Goal: Transaction & Acquisition: Download file/media

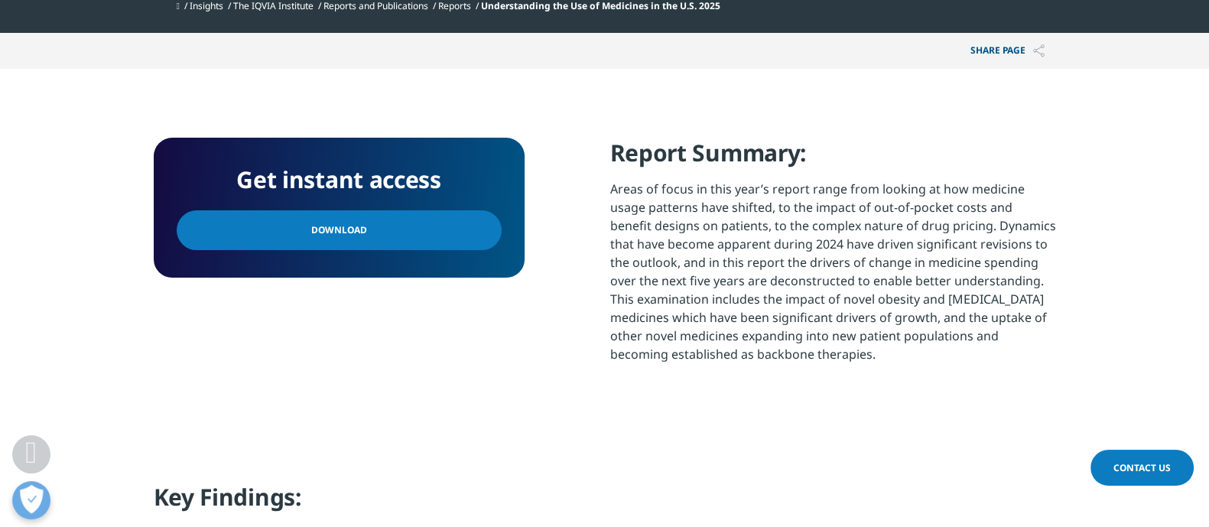
scroll to position [592, 0]
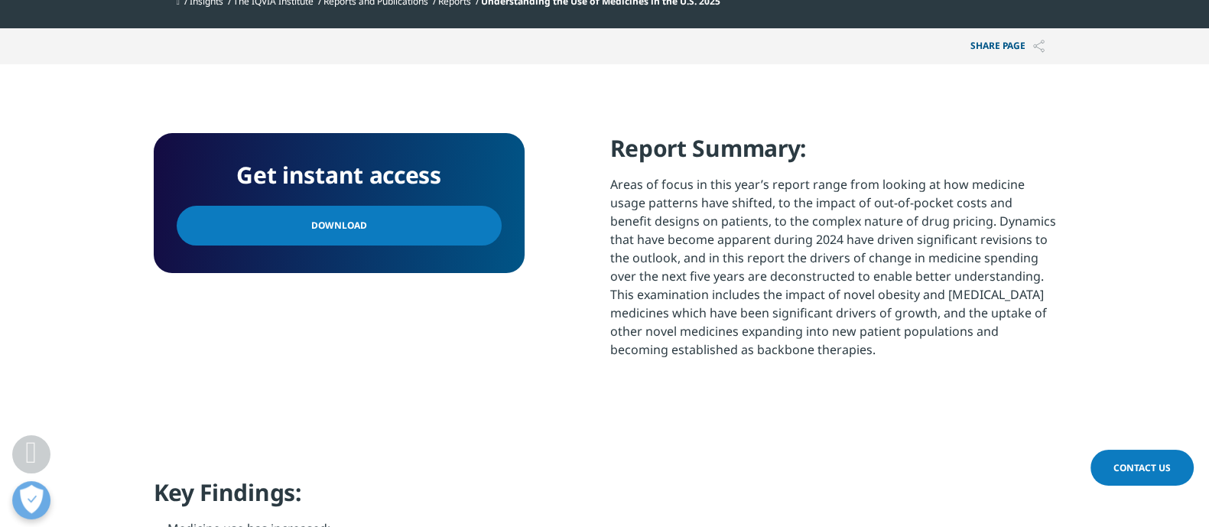
click at [404, 216] on link "Download" at bounding box center [339, 226] width 325 height 40
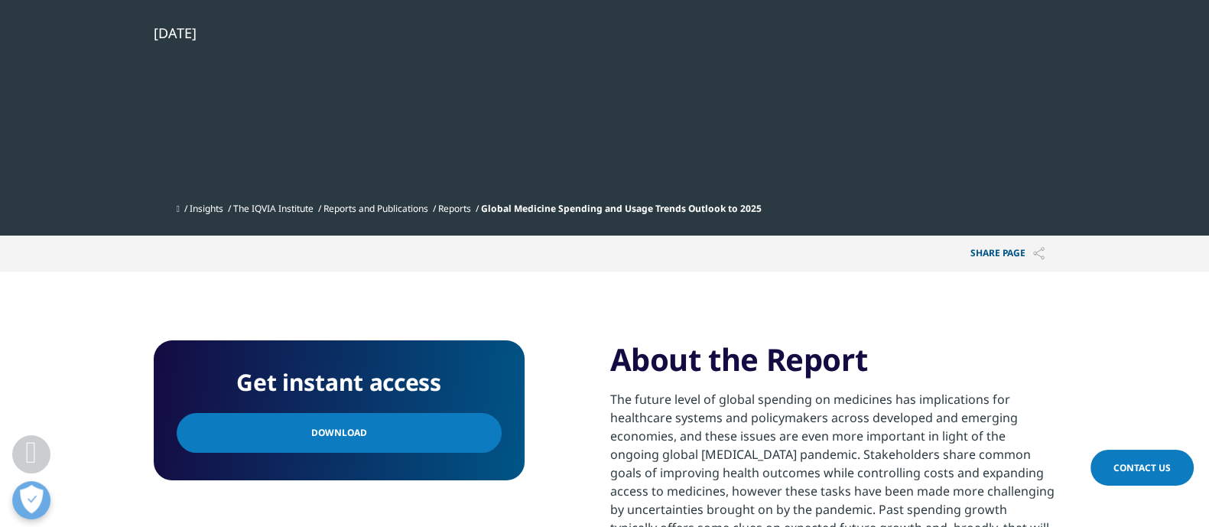
scroll to position [427, 0]
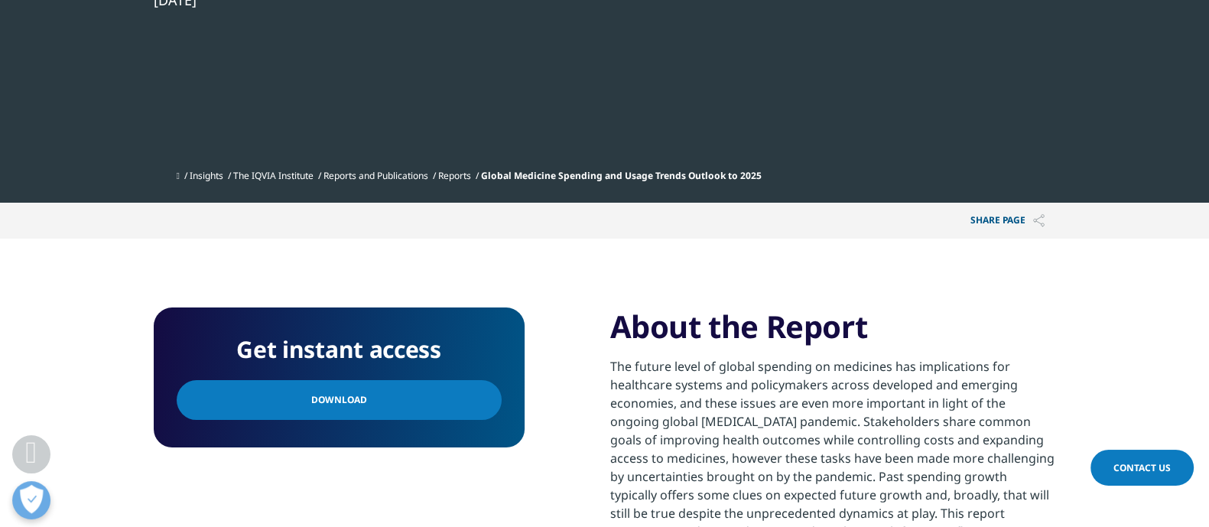
click at [444, 404] on link "Download" at bounding box center [339, 400] width 325 height 40
